Goal: Navigation & Orientation: Find specific page/section

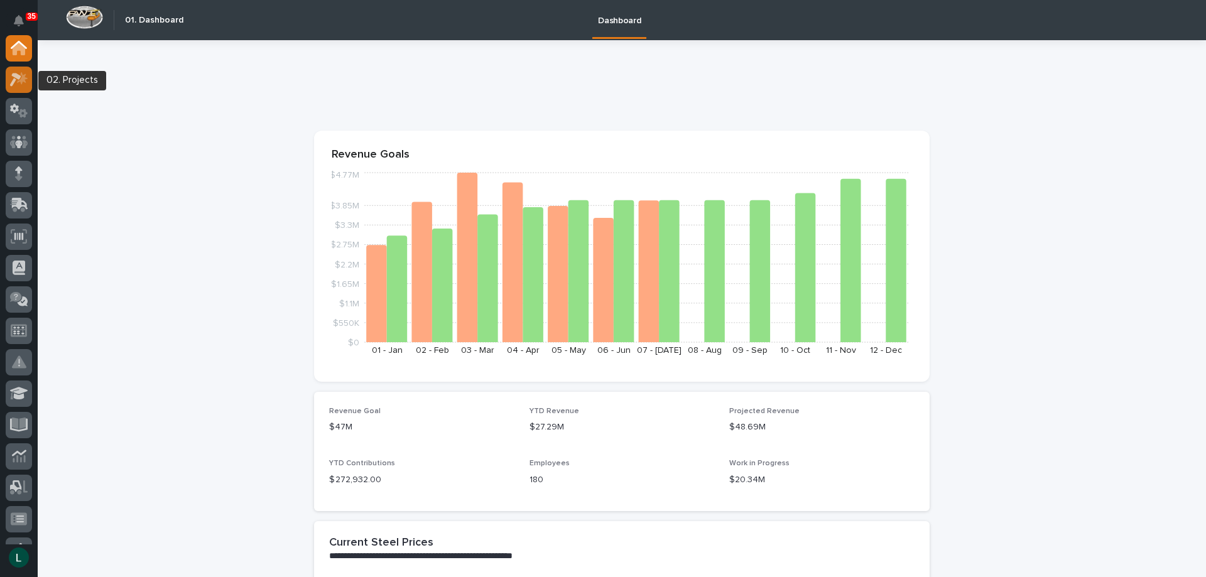
click at [18, 78] on icon at bounding box center [15, 80] width 11 height 14
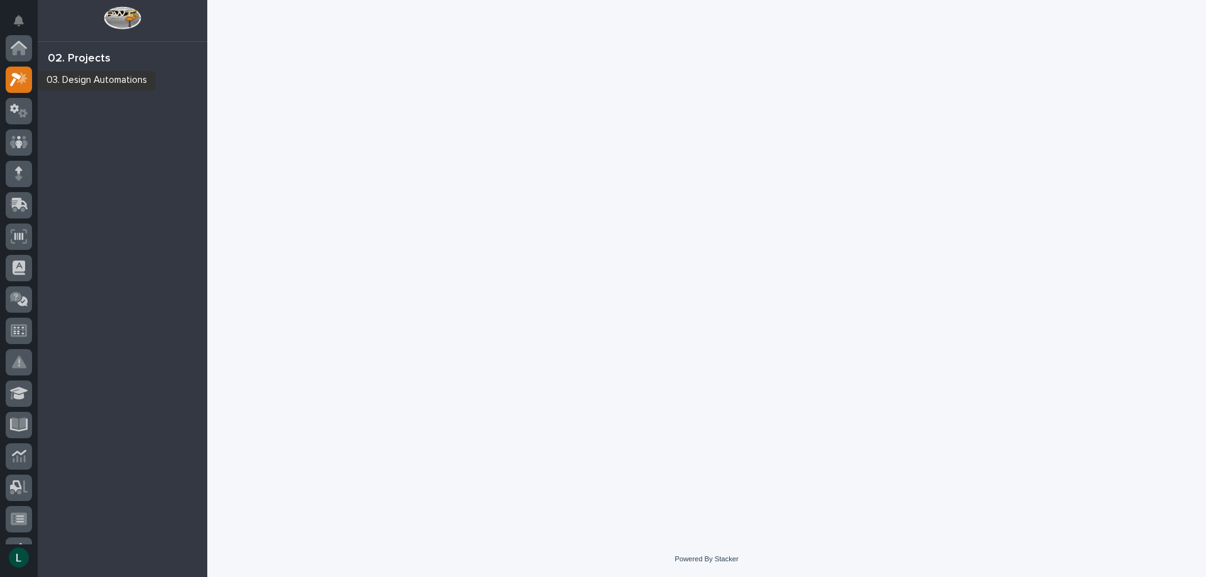
scroll to position [31, 0]
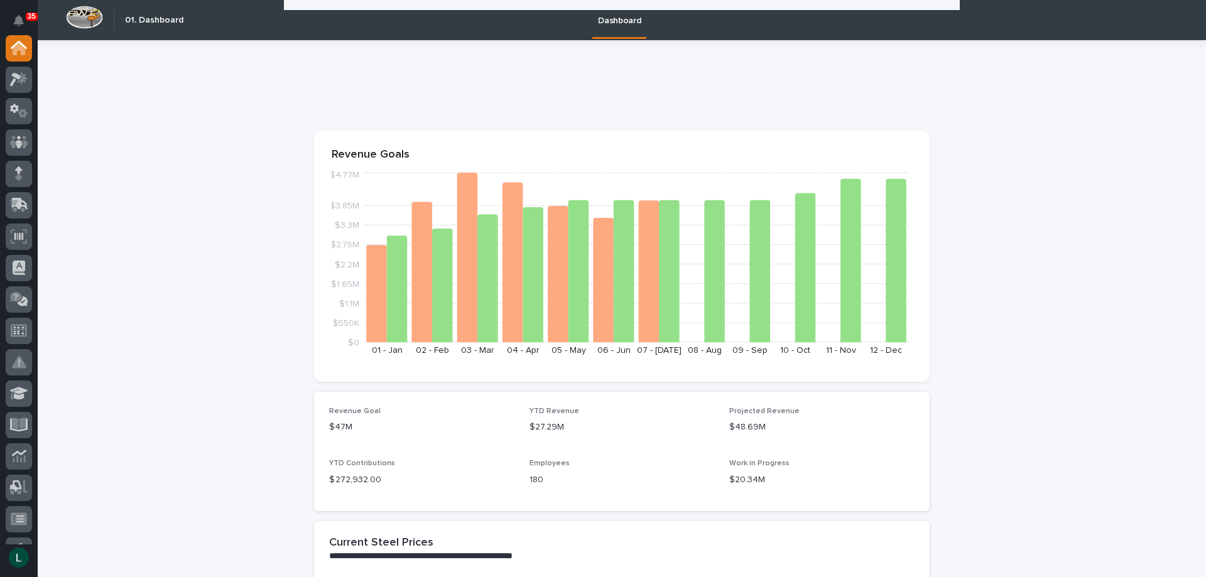
scroll to position [2009, 0]
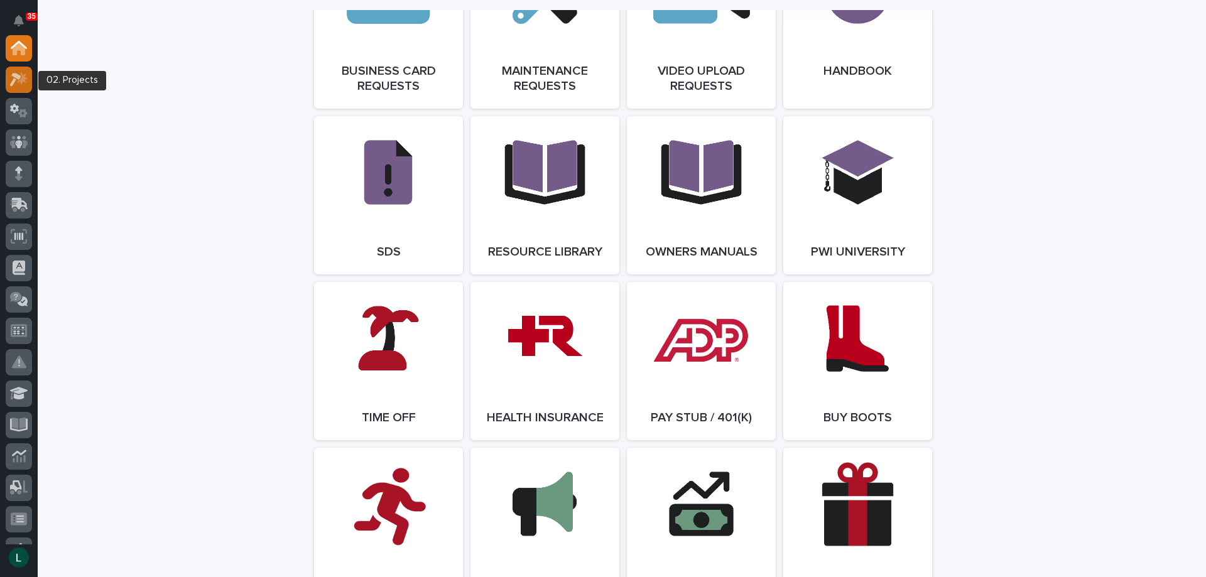
click at [18, 77] on icon at bounding box center [15, 80] width 11 height 14
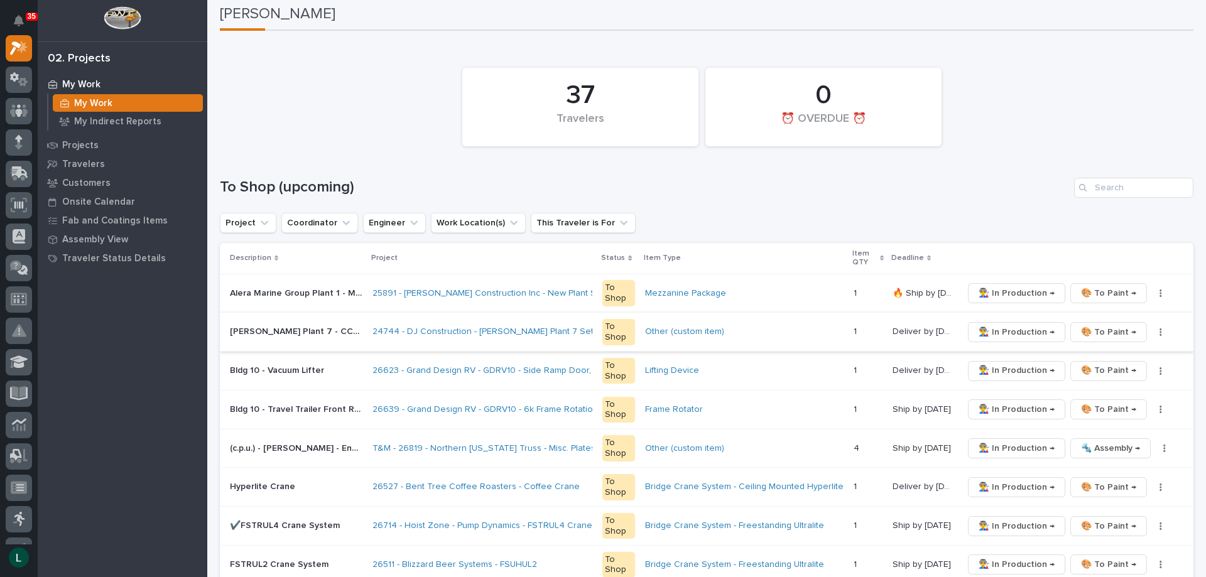
scroll to position [63, 0]
